Goal: Task Accomplishment & Management: Use online tool/utility

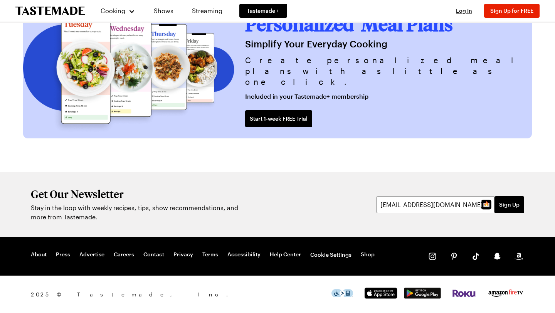
scroll to position [1916, 0]
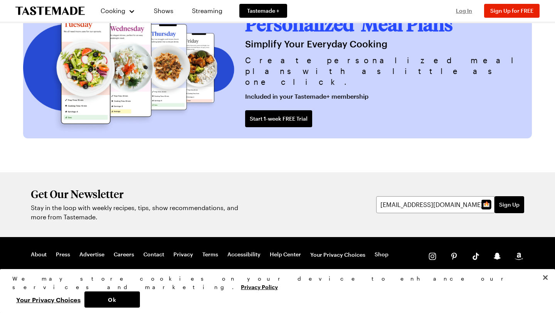
click at [463, 8] on span "Log In" at bounding box center [464, 10] width 16 height 7
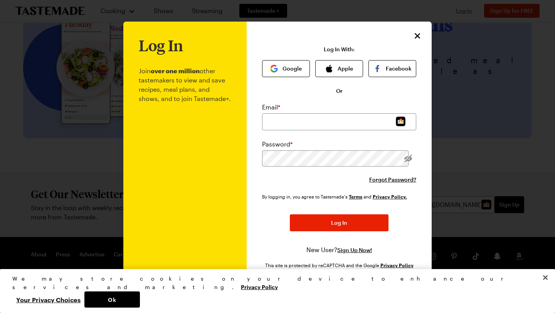
scroll to position [0, 0]
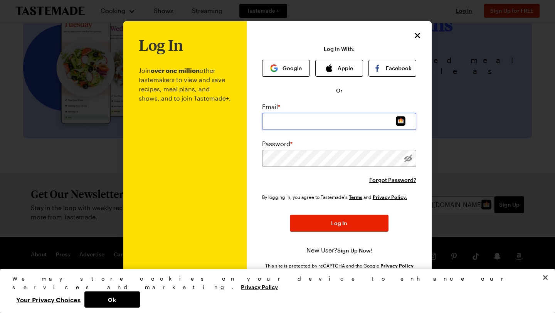
type input "[EMAIL_ADDRESS][DOMAIN_NAME]"
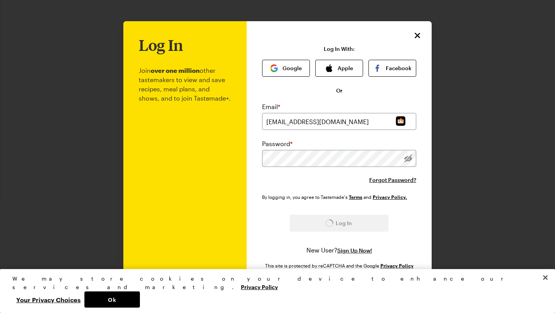
scroll to position [1491, 0]
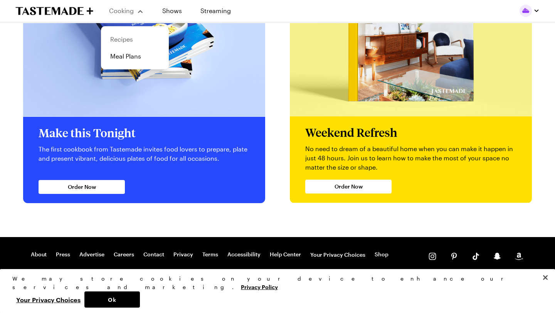
click at [131, 38] on link "Recipes" at bounding box center [135, 39] width 59 height 17
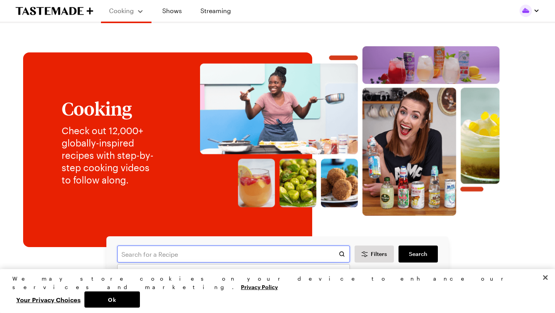
click at [133, 254] on input "text" at bounding box center [233, 253] width 233 height 17
type input "one pot chicken and rice"
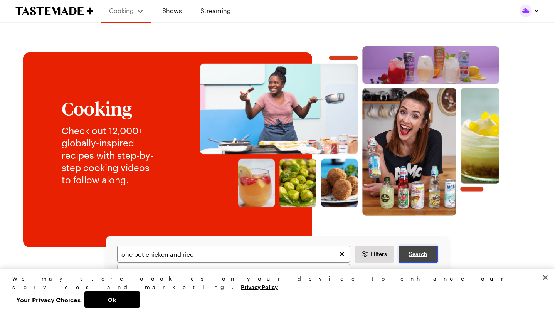
click at [420, 253] on span "Search" at bounding box center [418, 254] width 18 height 8
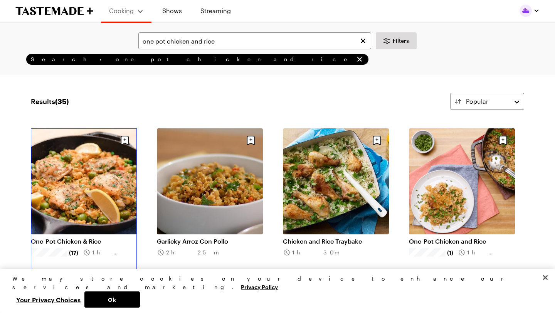
click at [106, 237] on link "One-Pot Chicken & Rice" at bounding box center [84, 241] width 106 height 8
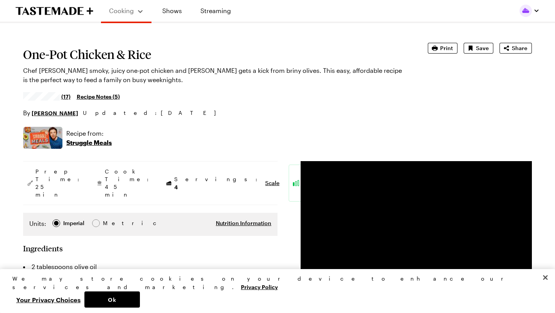
scroll to position [34, 0]
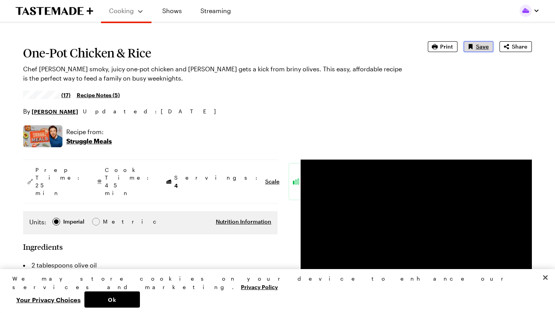
click at [476, 45] on span "Save" at bounding box center [482, 47] width 13 height 8
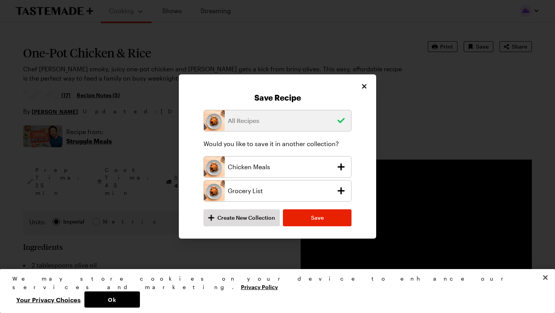
click at [342, 165] on icon "add recipe to Chicken Meals collection" at bounding box center [340, 166] width 11 height 11
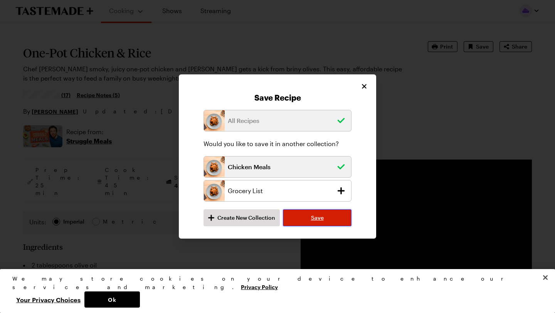
click at [324, 218] on button "Save" at bounding box center [317, 217] width 69 height 17
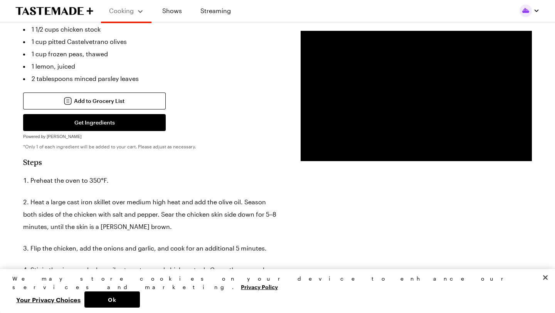
scroll to position [385, 0]
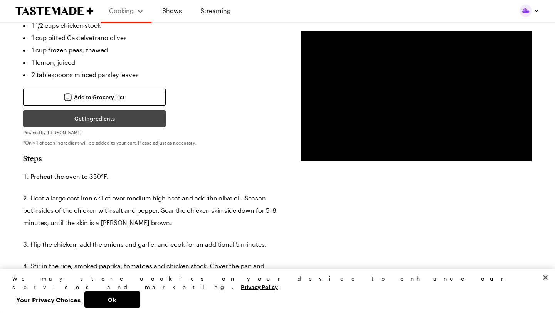
click at [101, 110] on button "Get Ingredients" at bounding box center [94, 118] width 143 height 17
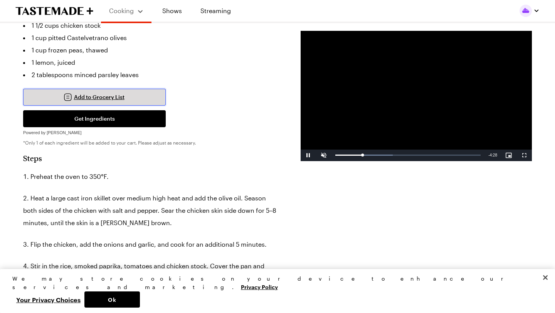
click at [142, 89] on button "Add to Grocery List" at bounding box center [94, 97] width 143 height 17
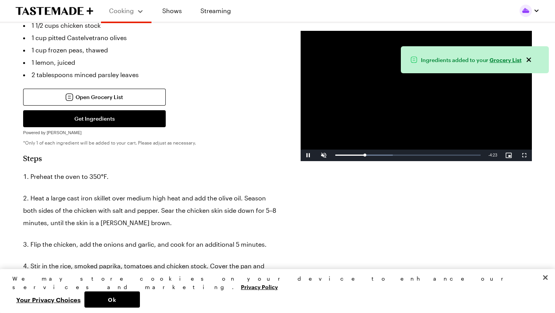
click at [500, 61] on link "Grocery List" at bounding box center [505, 59] width 32 height 7
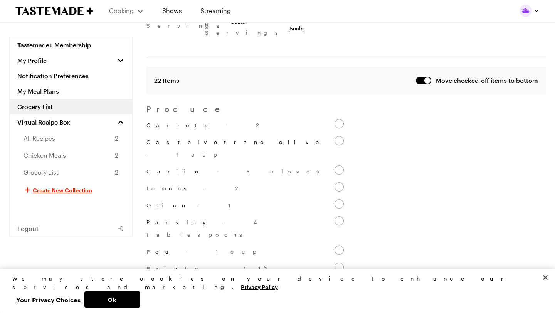
scroll to position [131, 0]
click at [95, 153] on link "Chicken Meals 2" at bounding box center [71, 155] width 122 height 17
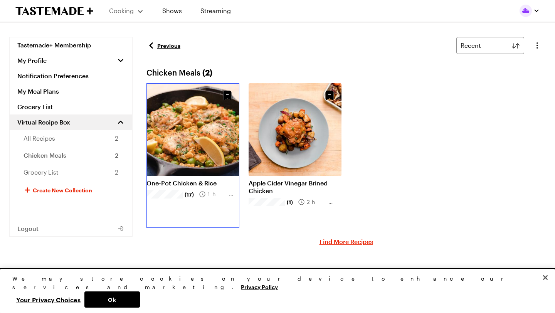
click at [215, 179] on link "One-Pot Chicken & Rice" at bounding box center [192, 183] width 93 height 8
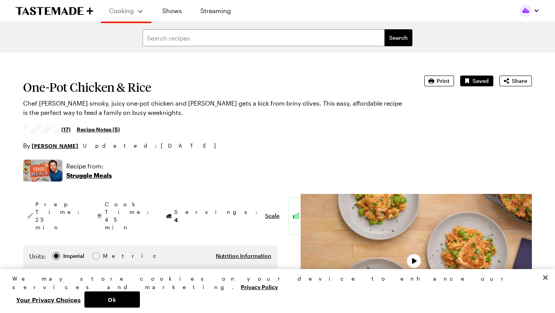
type textarea "x"
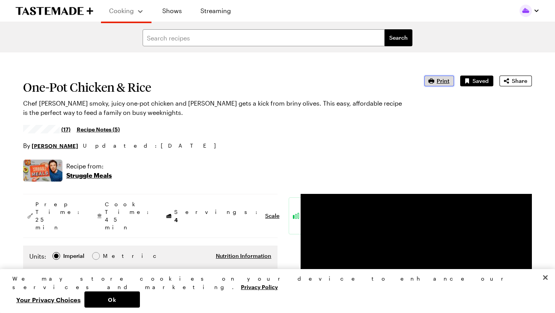
click at [437, 81] on button "Print" at bounding box center [439, 80] width 30 height 11
